Goal: Find specific page/section: Find specific page/section

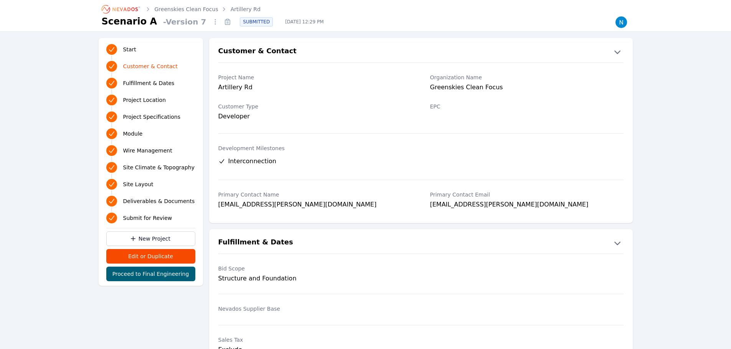
click at [203, 8] on link "Greenskies Clean Focus" at bounding box center [187, 9] width 64 height 8
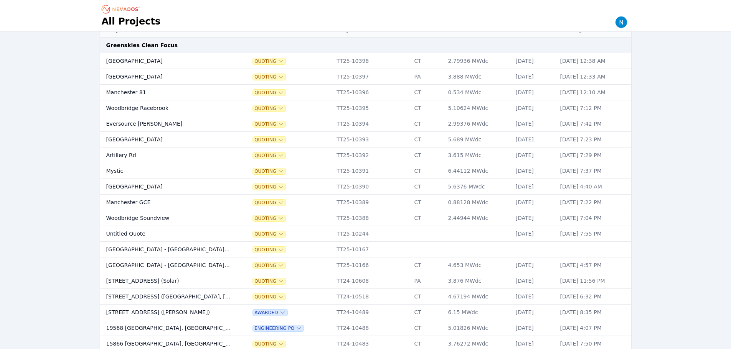
scroll to position [77, 0]
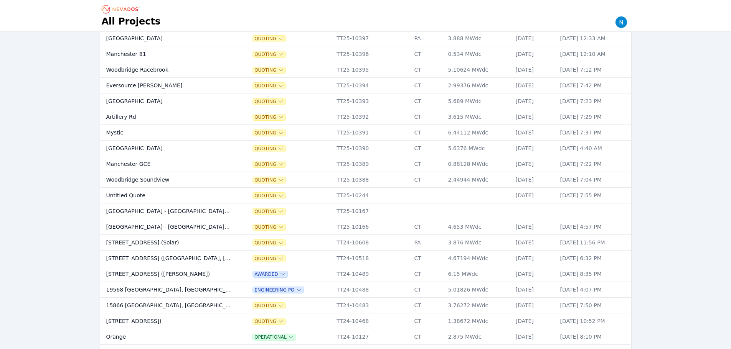
click at [133, 130] on td "Mystic" at bounding box center [167, 133] width 135 height 16
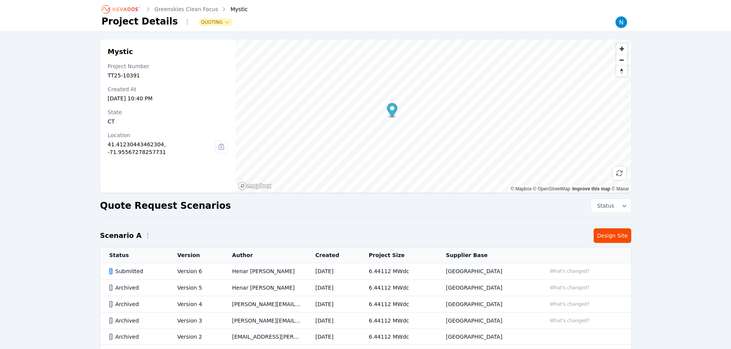
click at [151, 271] on div "Submitted" at bounding box center [136, 272] width 55 height 8
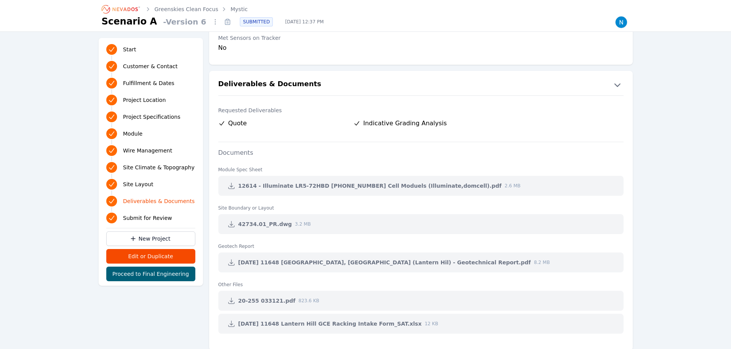
scroll to position [1573, 0]
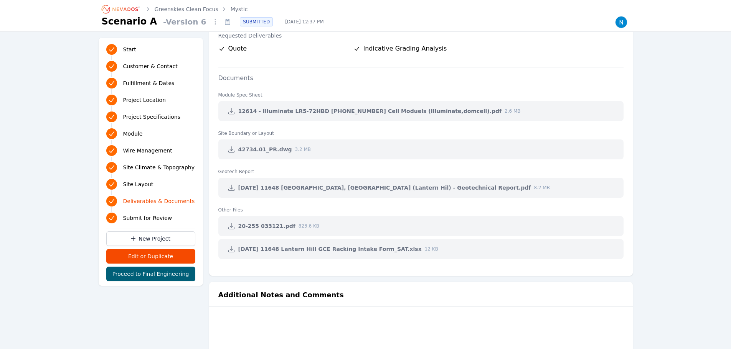
click at [230, 149] on icon at bounding box center [231, 150] width 8 height 8
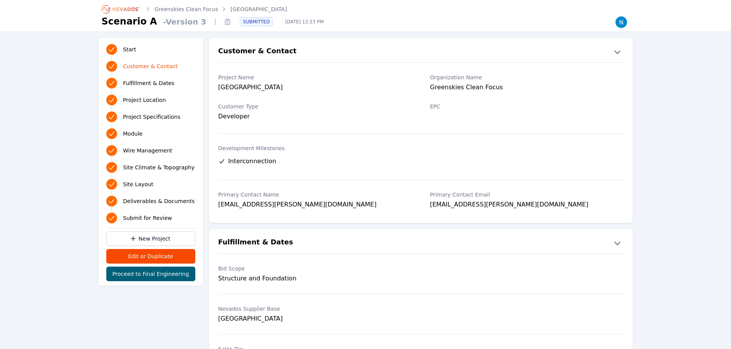
click at [307, 83] on div "[GEOGRAPHIC_DATA]" at bounding box center [314, 88] width 193 height 11
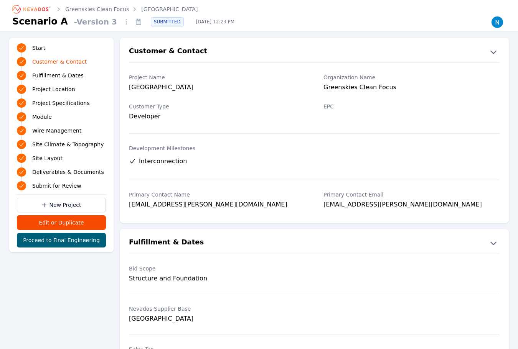
click at [154, 8] on link "[GEOGRAPHIC_DATA]" at bounding box center [169, 9] width 56 height 8
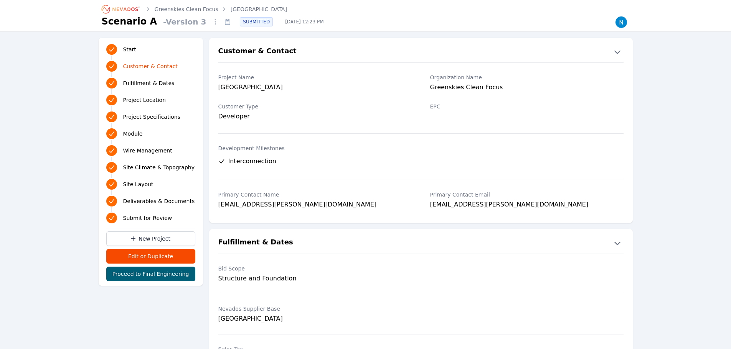
click at [483, 119] on div at bounding box center [526, 117] width 193 height 11
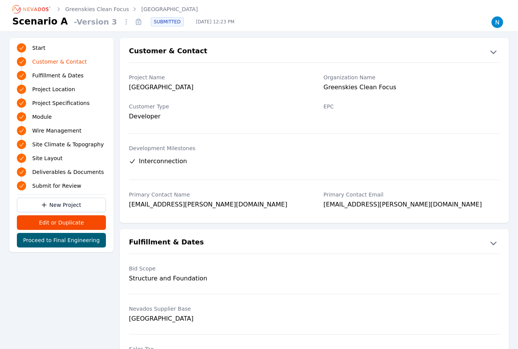
drag, startPoint x: 260, startPoint y: 107, endPoint x: 148, endPoint y: 79, distance: 115.8
click at [260, 107] on label "Customer Type" at bounding box center [217, 107] width 176 height 8
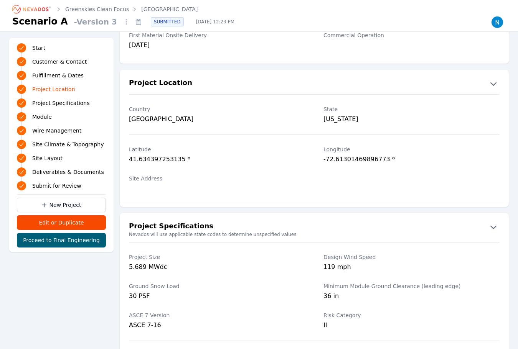
scroll to position [422, 0]
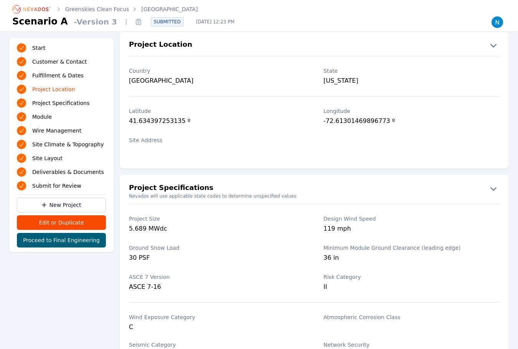
click at [272, 133] on div "Site Address" at bounding box center [217, 146] width 176 height 29
click at [423, 109] on label "Longitude" at bounding box center [411, 111] width 176 height 8
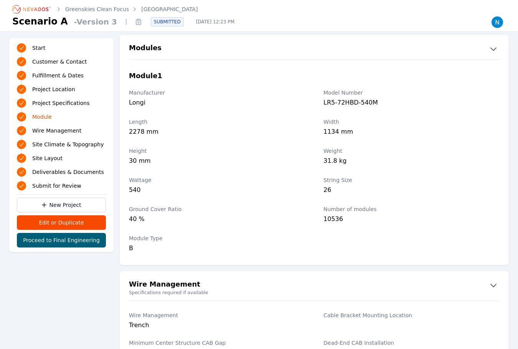
scroll to position [806, 0]
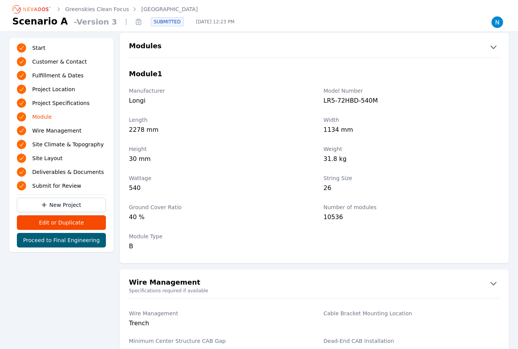
click at [157, 87] on label "Manufacturer" at bounding box center [217, 91] width 176 height 8
click at [259, 170] on div "Height 30 mm" at bounding box center [217, 155] width 176 height 29
click at [387, 133] on div "1134 mm" at bounding box center [411, 130] width 176 height 11
click at [247, 175] on label "Wattage" at bounding box center [217, 179] width 176 height 8
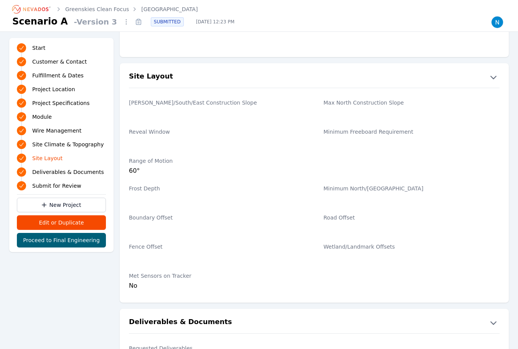
scroll to position [1268, 0]
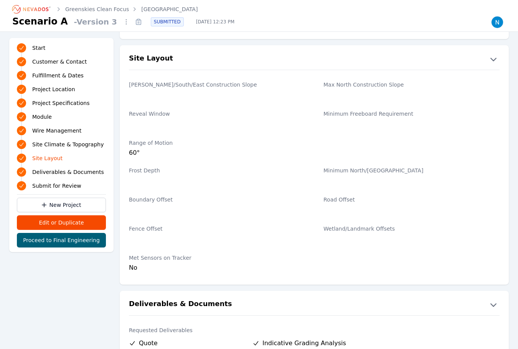
drag, startPoint x: 505, startPoint y: 83, endPoint x: 145, endPoint y: 96, distance: 360.8
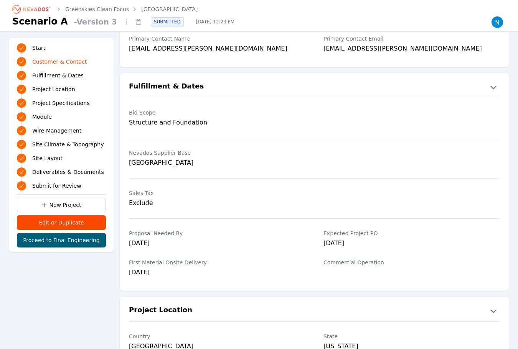
scroll to position [3, 0]
